Goal: Task Accomplishment & Management: Use online tool/utility

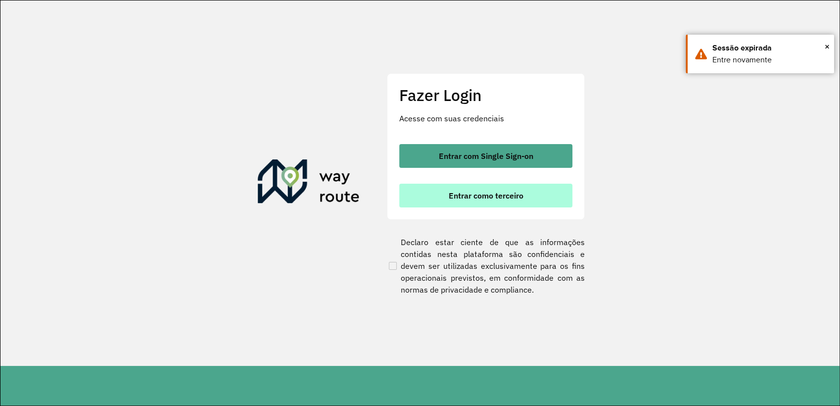
click at [503, 192] on span "Entrar como terceiro" at bounding box center [486, 196] width 75 height 8
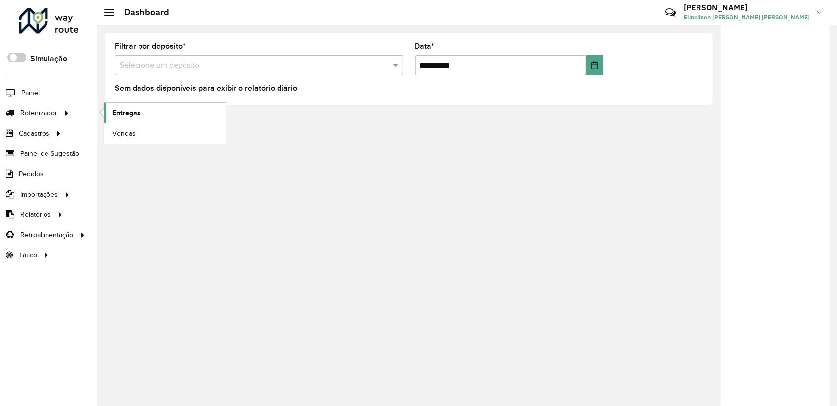
click at [128, 108] on span "Entregas" at bounding box center [126, 113] width 28 height 10
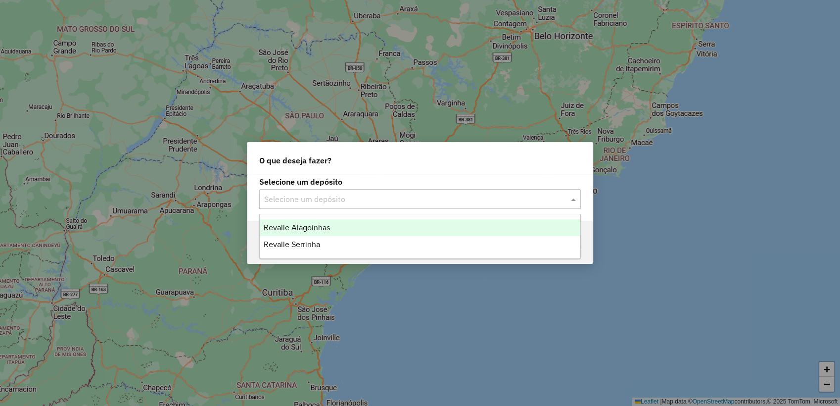
click at [345, 196] on input "text" at bounding box center [410, 199] width 292 height 12
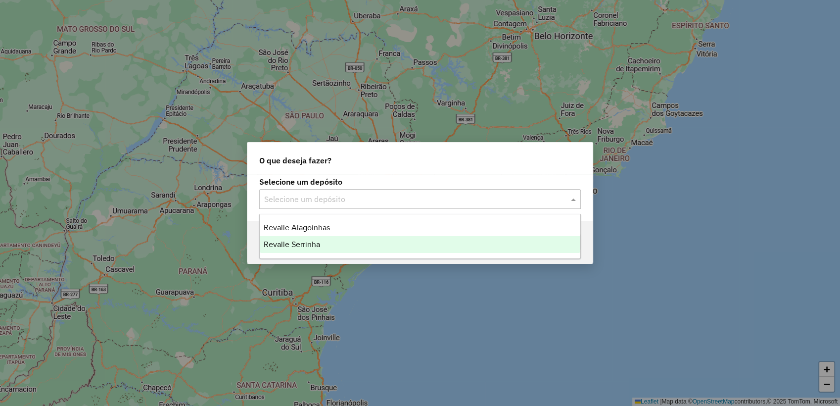
click at [326, 240] on div "Revalle Serrinha" at bounding box center [420, 244] width 321 height 17
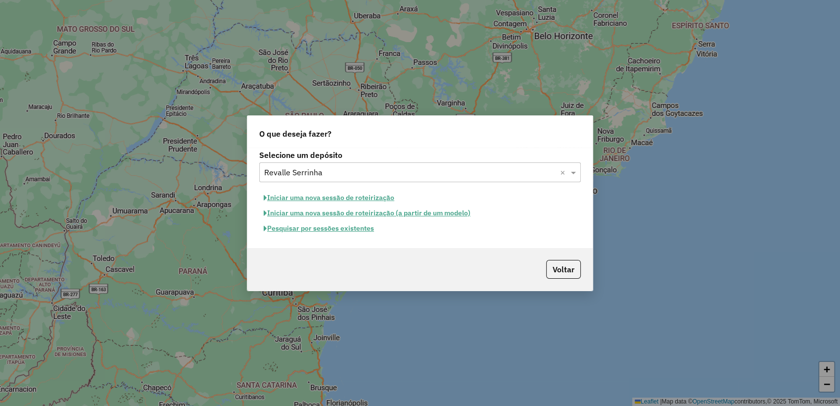
click at [330, 224] on button "Pesquisar por sessões existentes" at bounding box center [318, 228] width 119 height 15
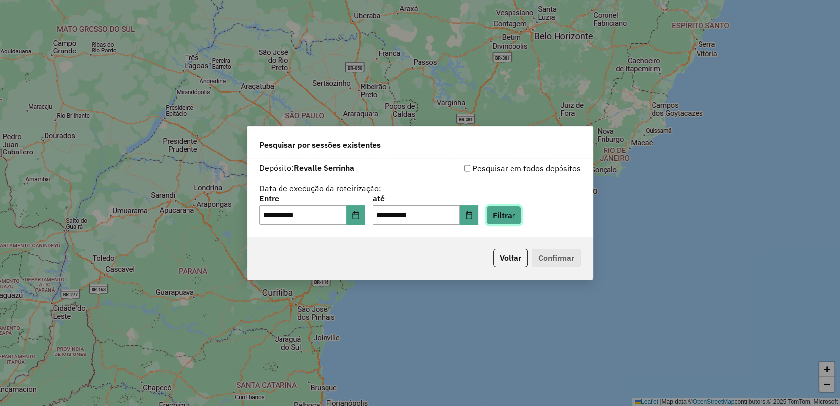
click at [522, 214] on button "Filtrar" at bounding box center [503, 215] width 35 height 19
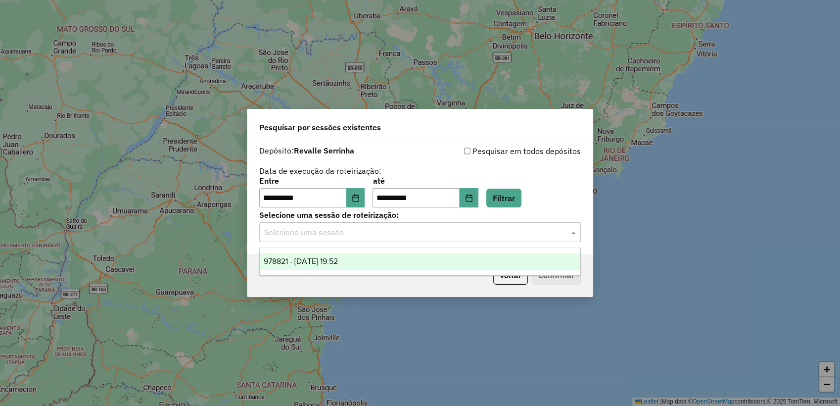
click at [404, 227] on input "text" at bounding box center [410, 233] width 292 height 12
click at [368, 264] on div "978821 - 13/08/2025 19:52" at bounding box center [420, 261] width 321 height 17
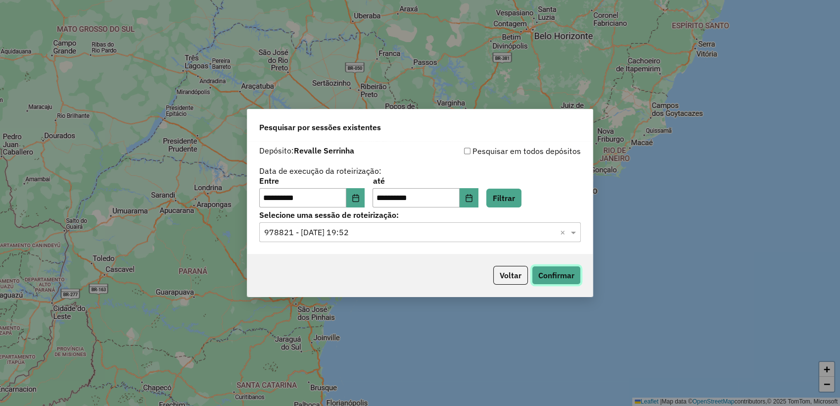
click at [554, 267] on button "Confirmar" at bounding box center [556, 275] width 49 height 19
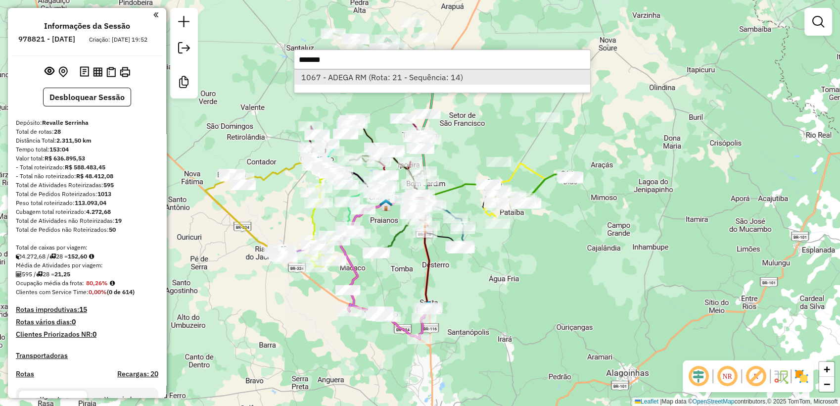
type input "*******"
click at [369, 81] on li "1067 - ADEGA RM (Rota: 21 - Sequência: 14)" at bounding box center [442, 77] width 296 height 15
select select "**********"
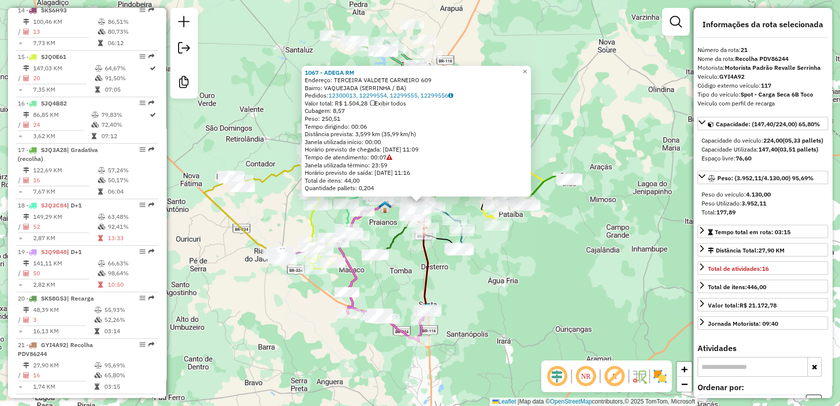
scroll to position [1349, 0]
